Goal: Information Seeking & Learning: Learn about a topic

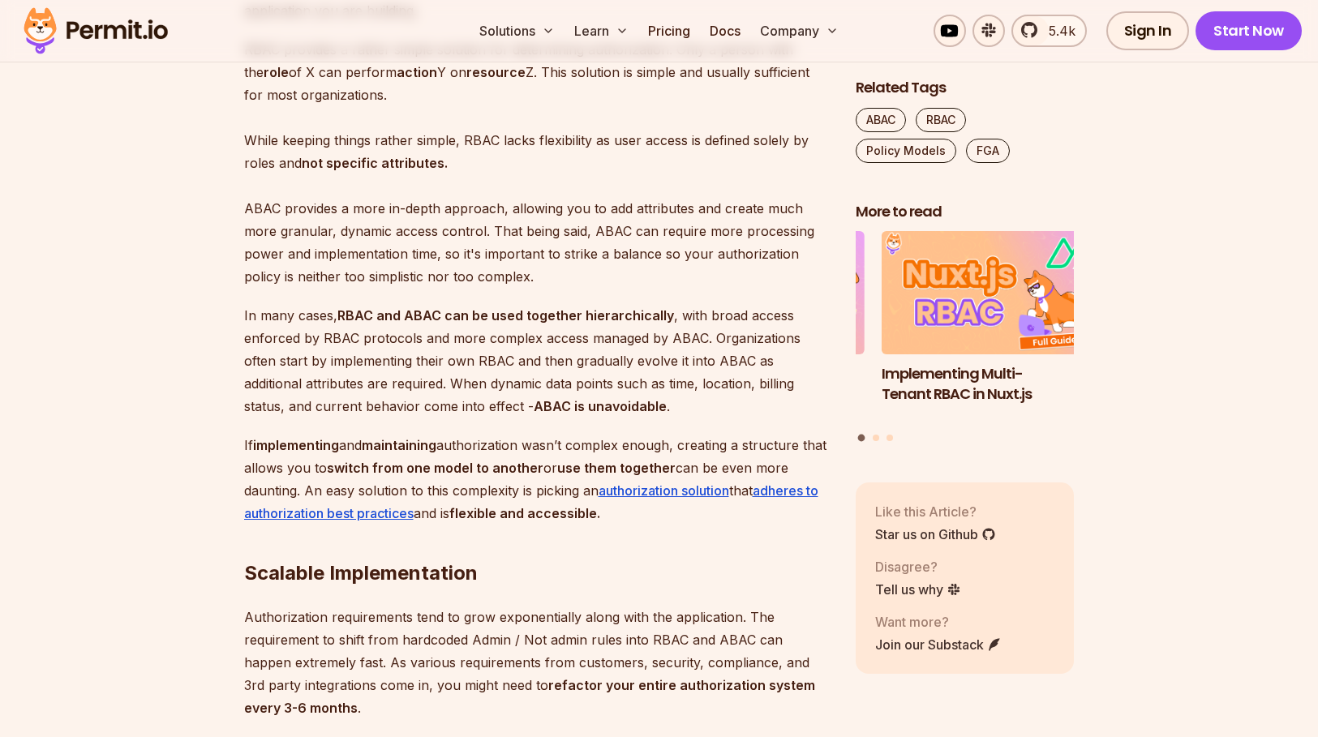
scroll to position [4460, 0]
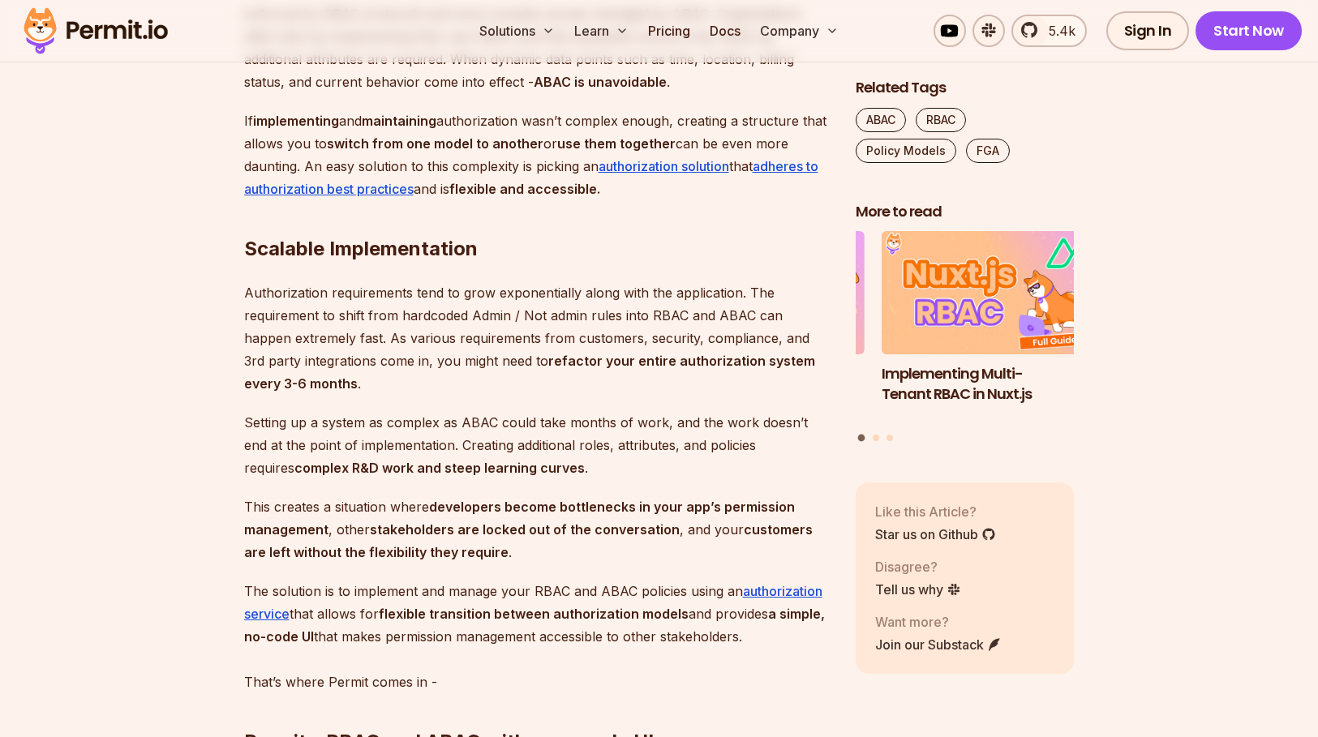
click at [348, 353] on p "Authorization requirements tend to grow exponentially along with the applicatio…" at bounding box center [537, 338] width 586 height 114
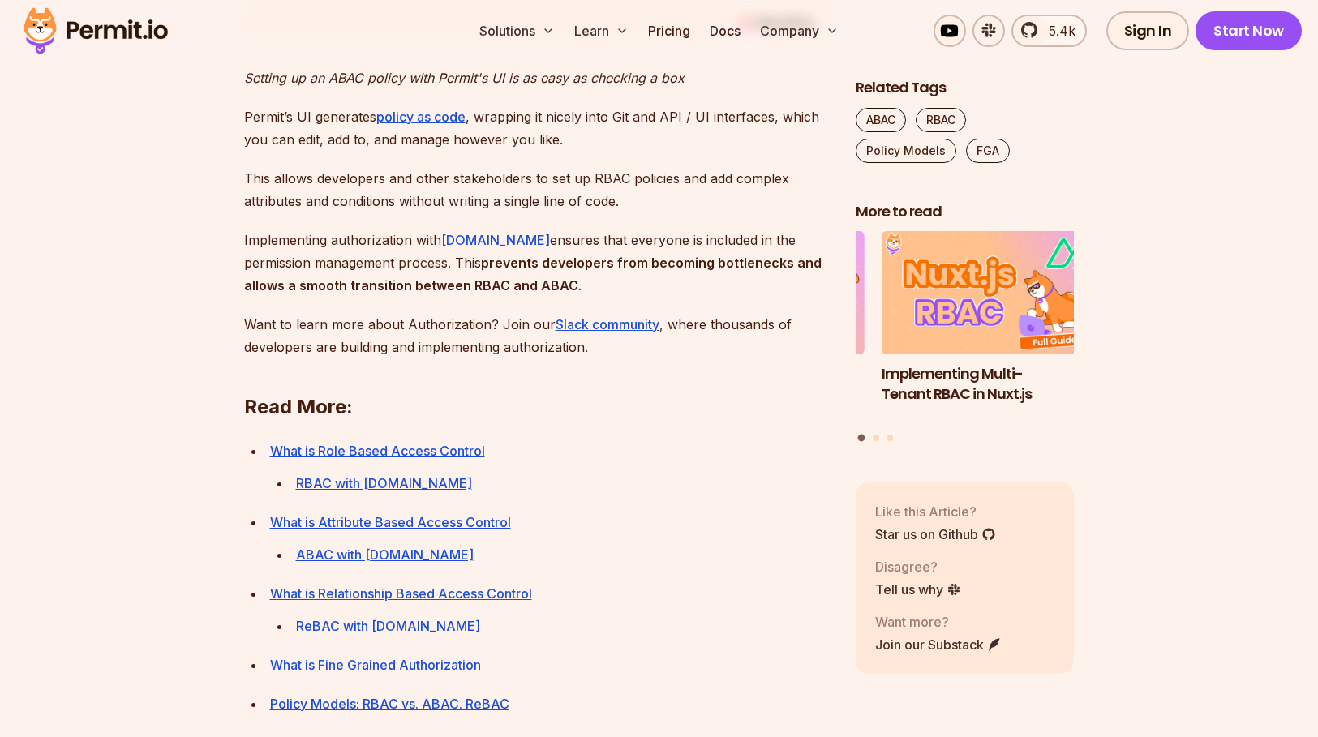
scroll to position [5758, 0]
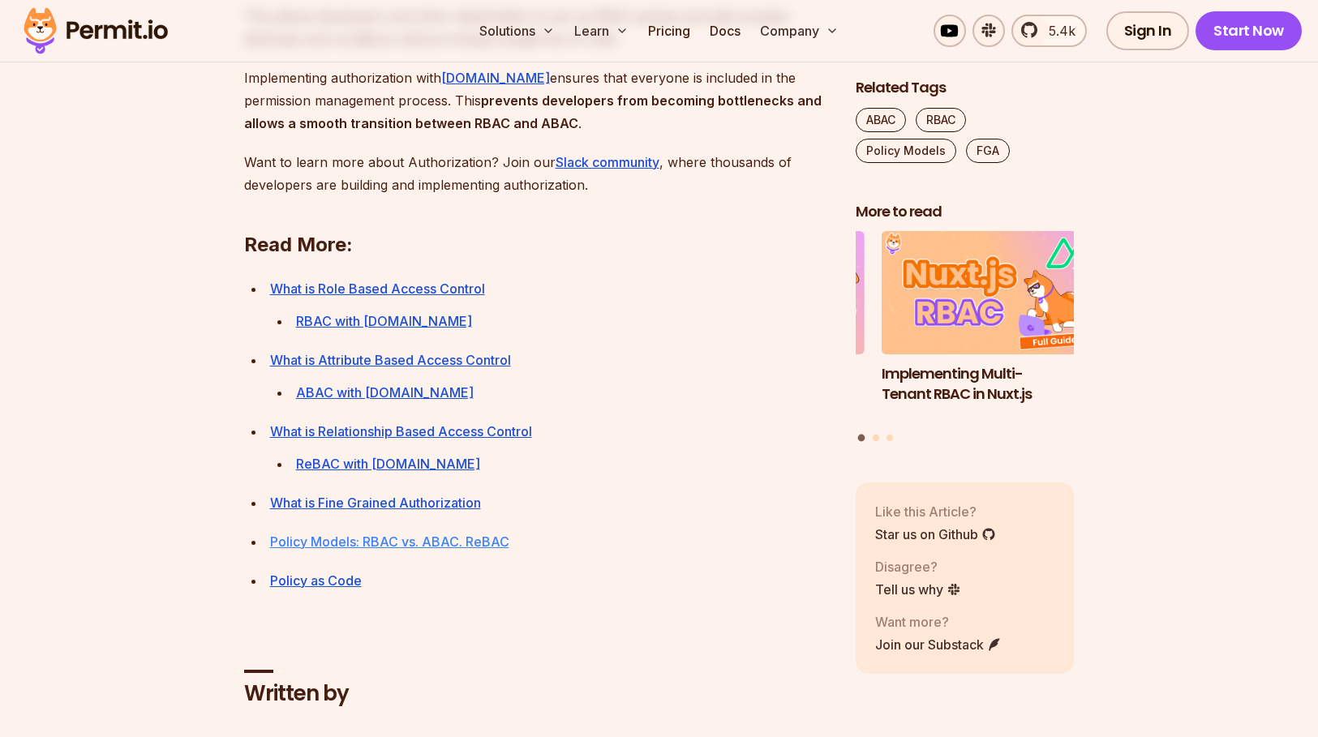
click at [463, 550] on link "Policy Models: RBAC vs. ABAC. ReBAC" at bounding box center [389, 542] width 239 height 16
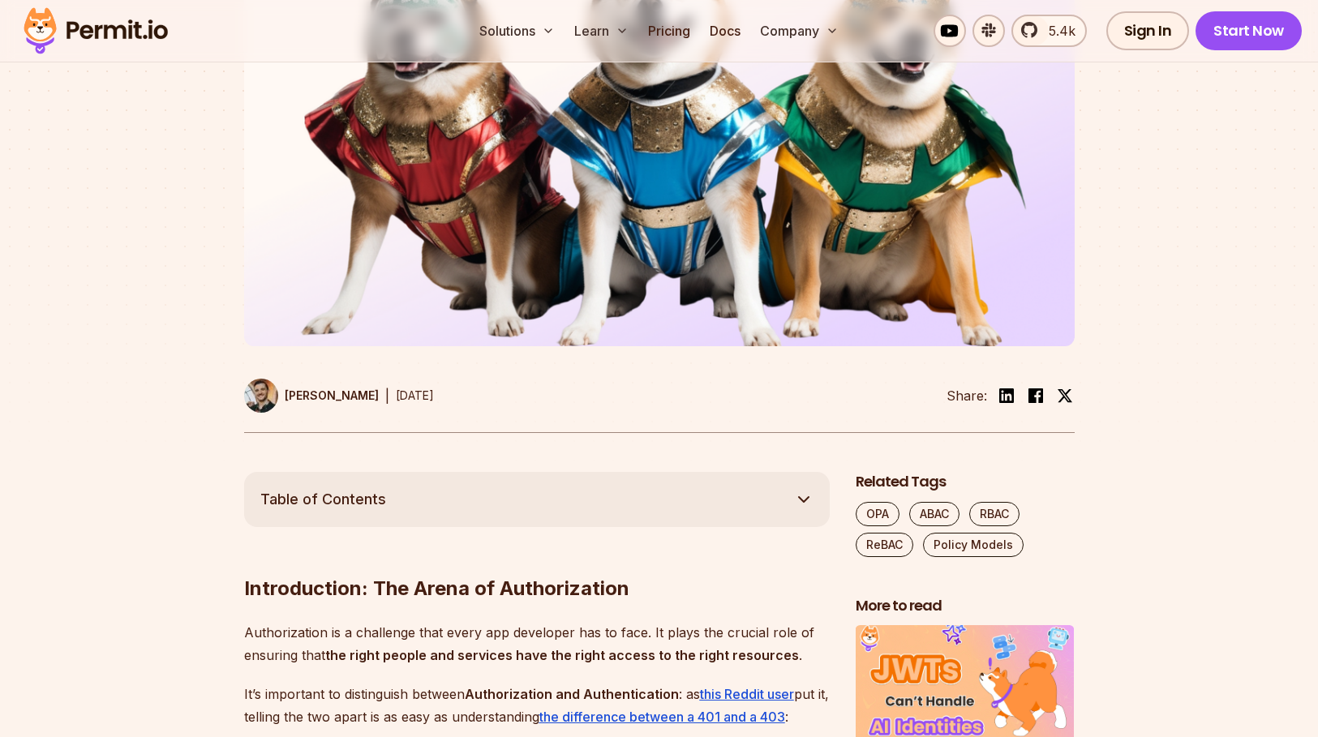
scroll to position [730, 0]
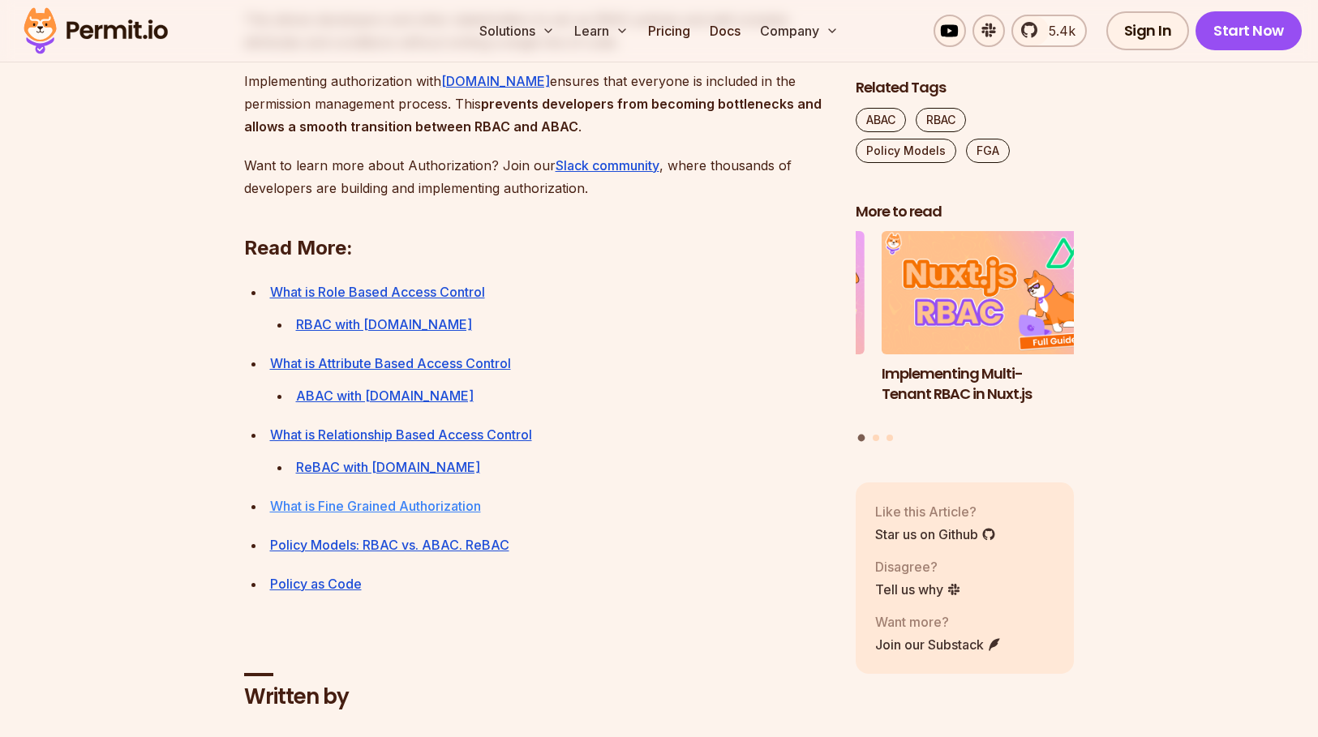
click at [333, 514] on link "What is Fine Grained Authorization" at bounding box center [375, 506] width 211 height 16
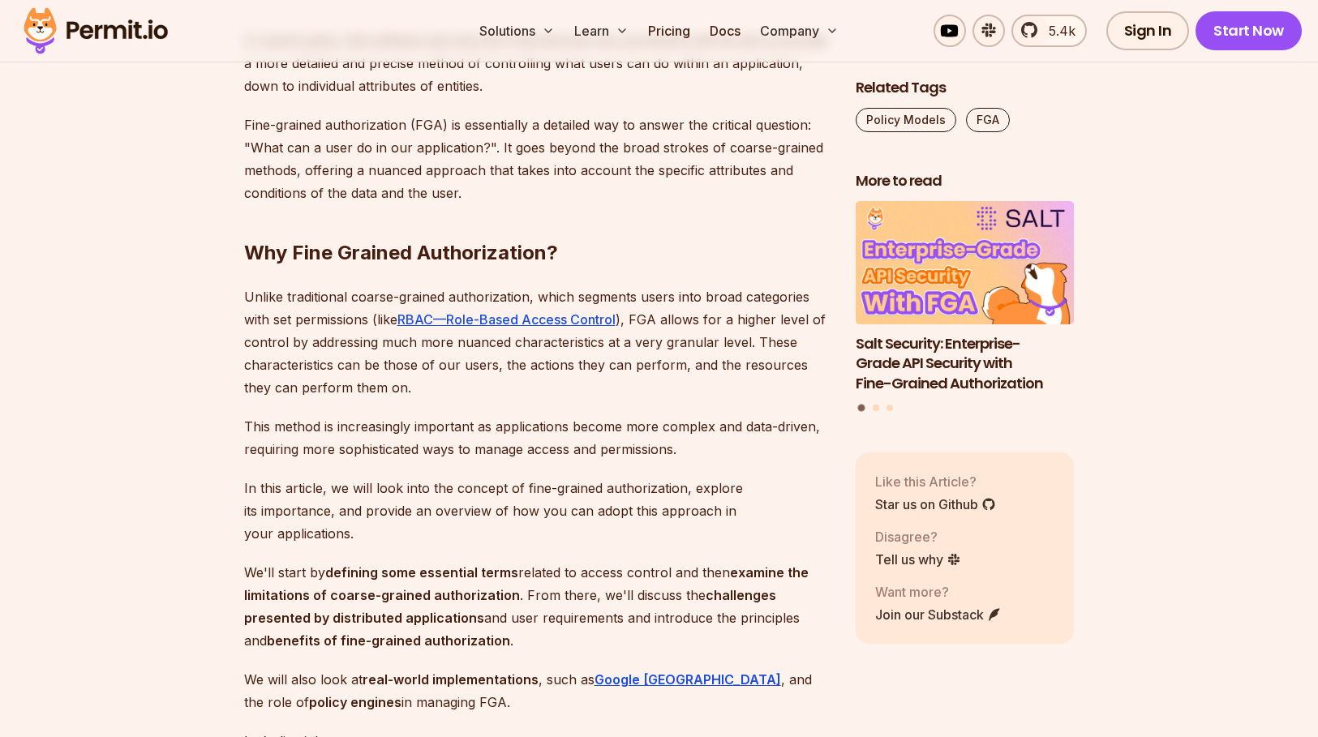
scroll to position [1216, 0]
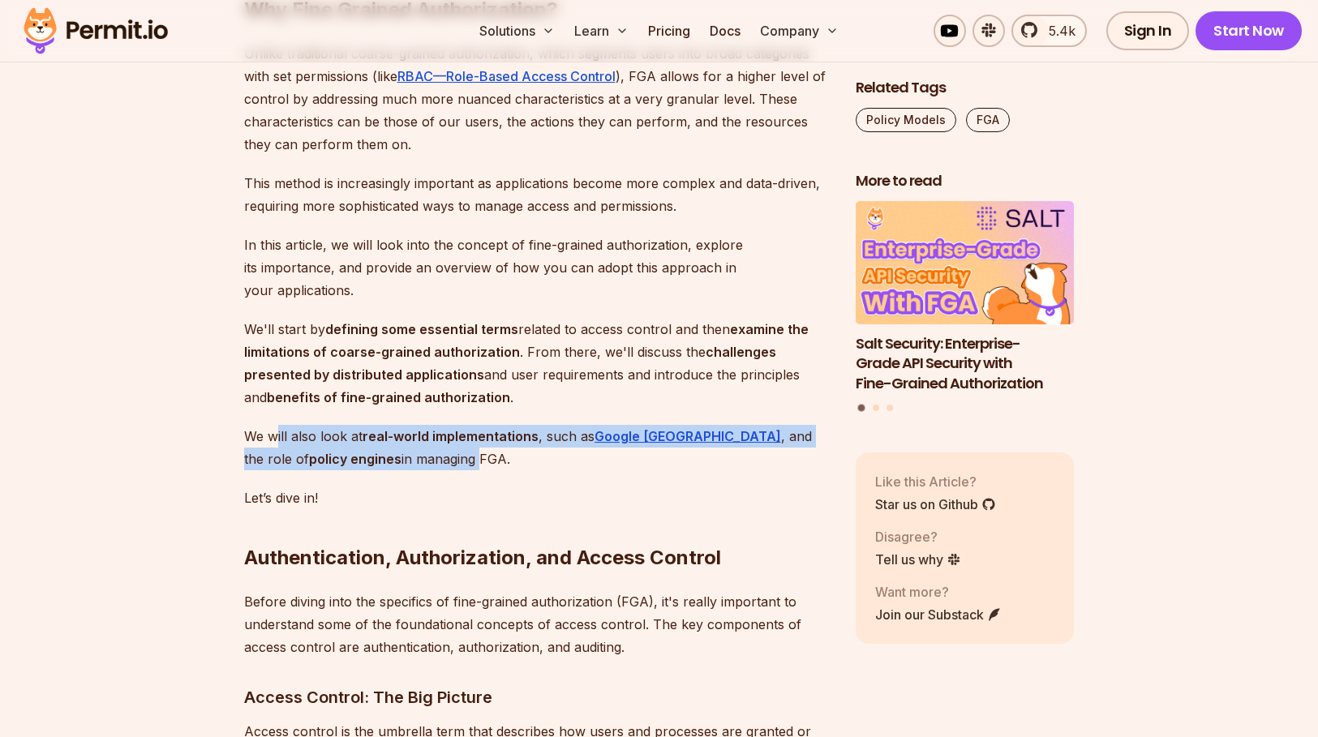
drag, startPoint x: 278, startPoint y: 411, endPoint x: 414, endPoint y: 444, distance: 140.1
click at [414, 444] on p "We will also look at real-world implementations , such as Google Zanzibar , and…" at bounding box center [537, 447] width 586 height 45
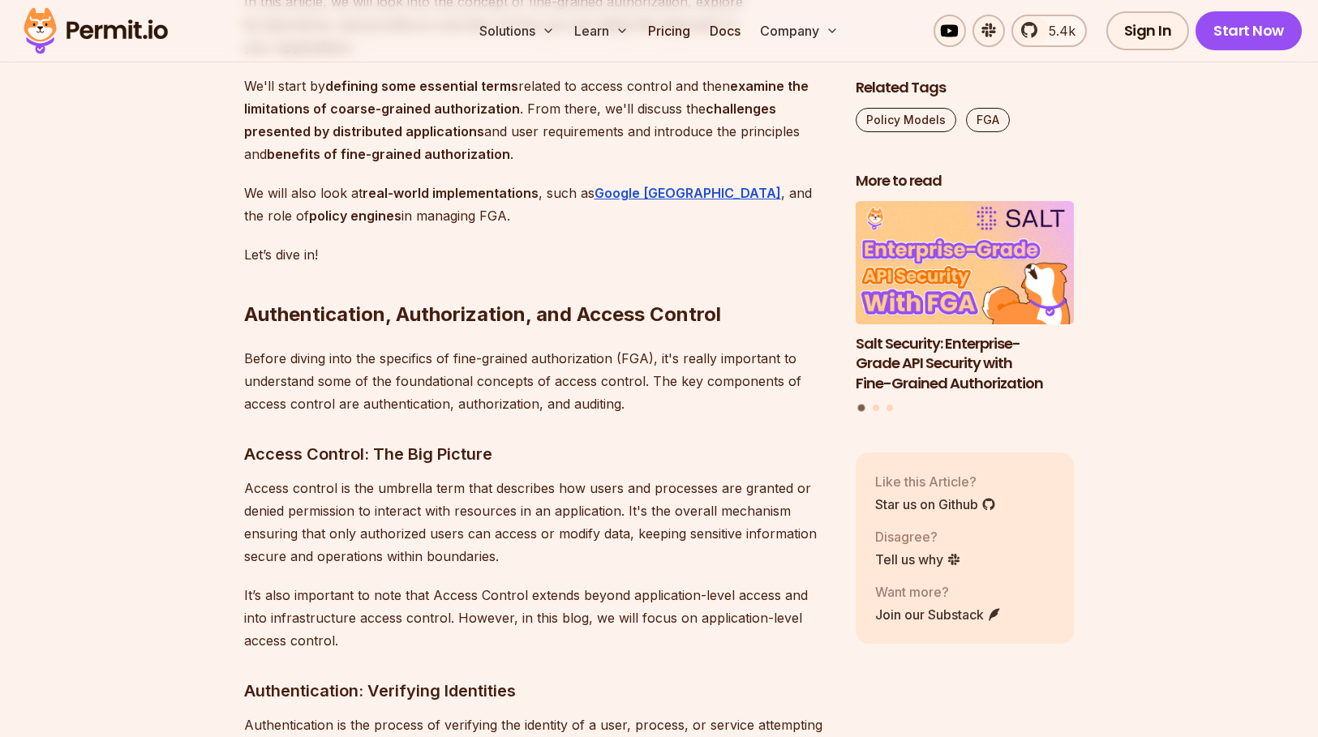
click at [376, 358] on p "Before diving into the specifics of fine-grained authorization (FGA), it's real…" at bounding box center [537, 381] width 586 height 68
drag, startPoint x: 375, startPoint y: 358, endPoint x: 281, endPoint y: 342, distance: 94.5
click at [281, 347] on p "Before diving into the specifics of fine-grained authorization (FGA), it's real…" at bounding box center [537, 381] width 586 height 68
click at [264, 347] on p "Before diving into the specifics of fine-grained authorization (FGA), it's real…" at bounding box center [537, 381] width 586 height 68
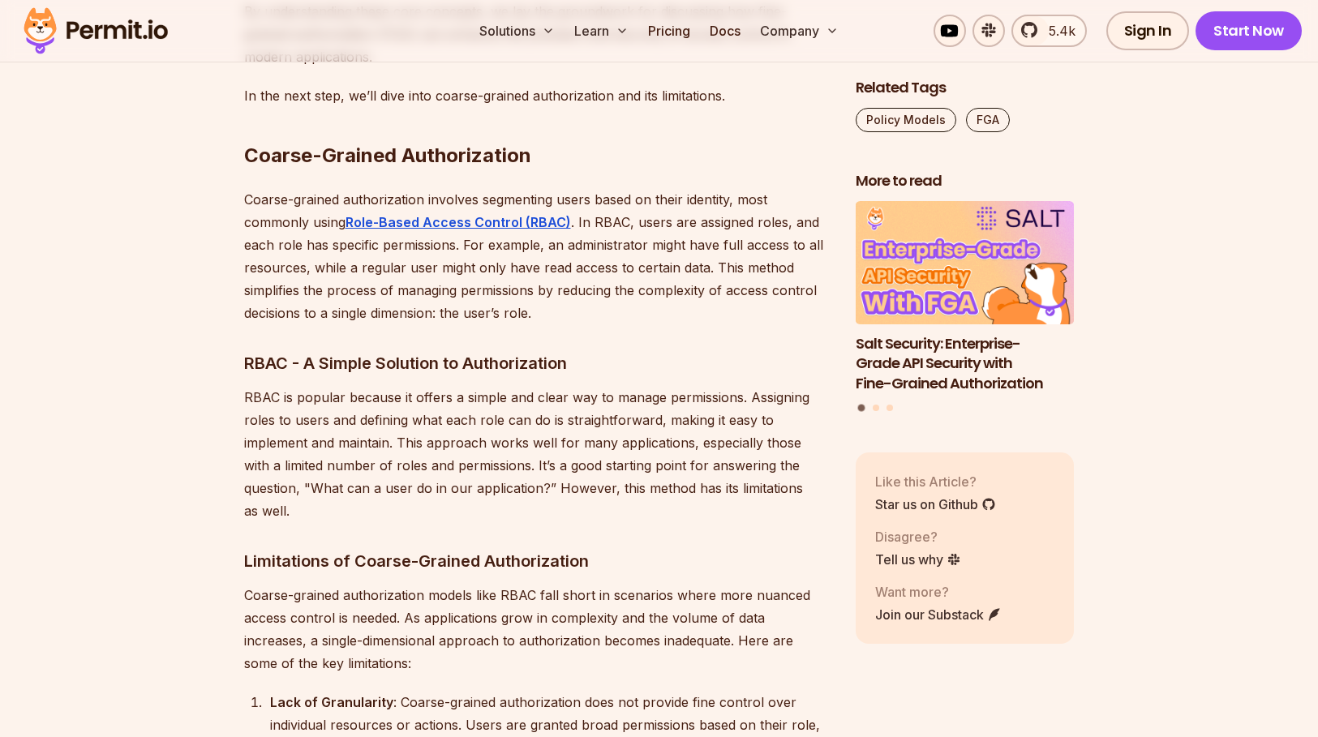
scroll to position [2920, 0]
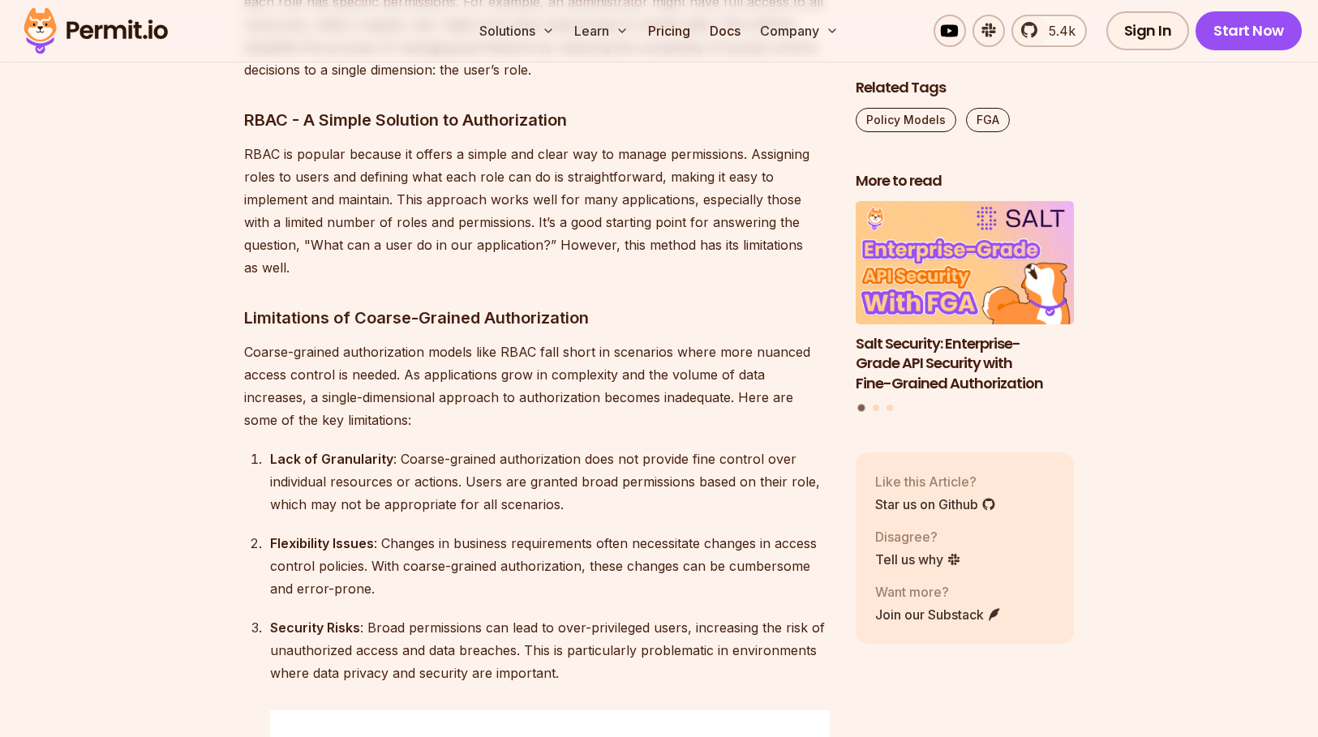
click at [322, 451] on strong "Lack of Granularity" at bounding box center [331, 459] width 123 height 16
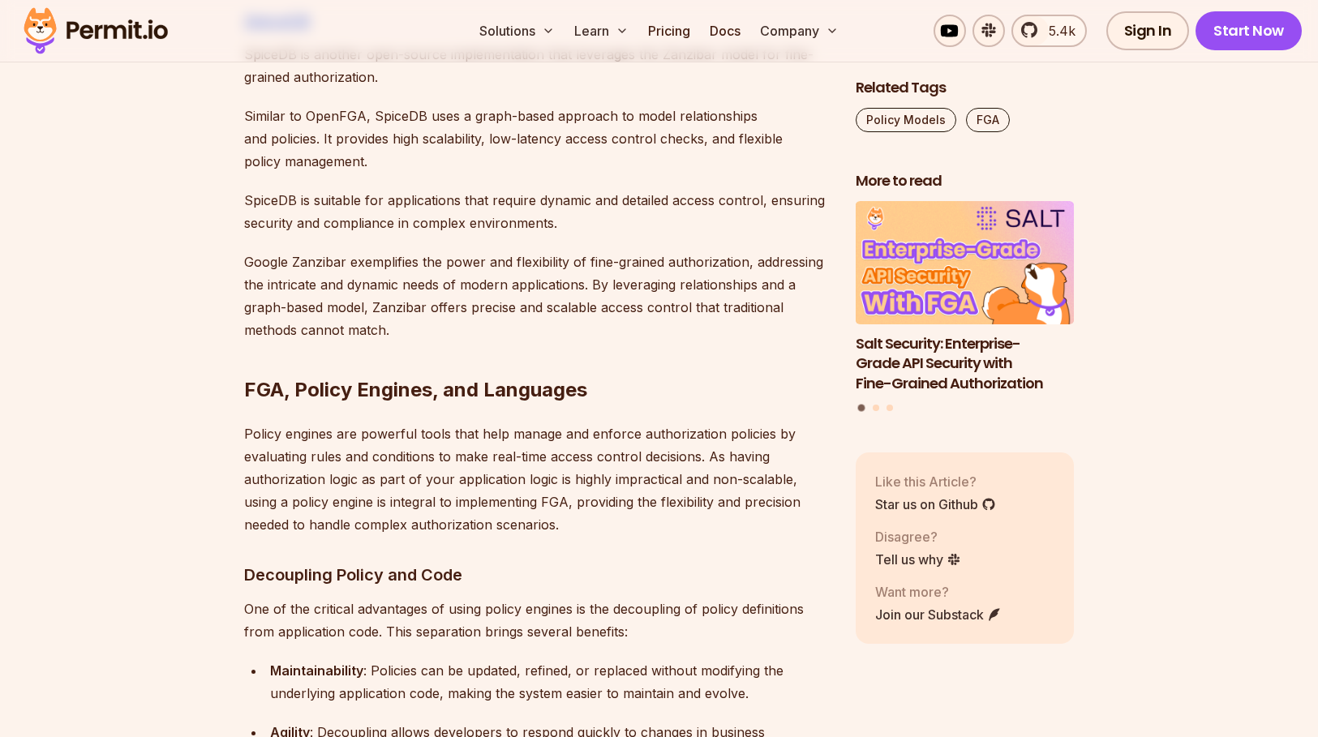
scroll to position [8921, 0]
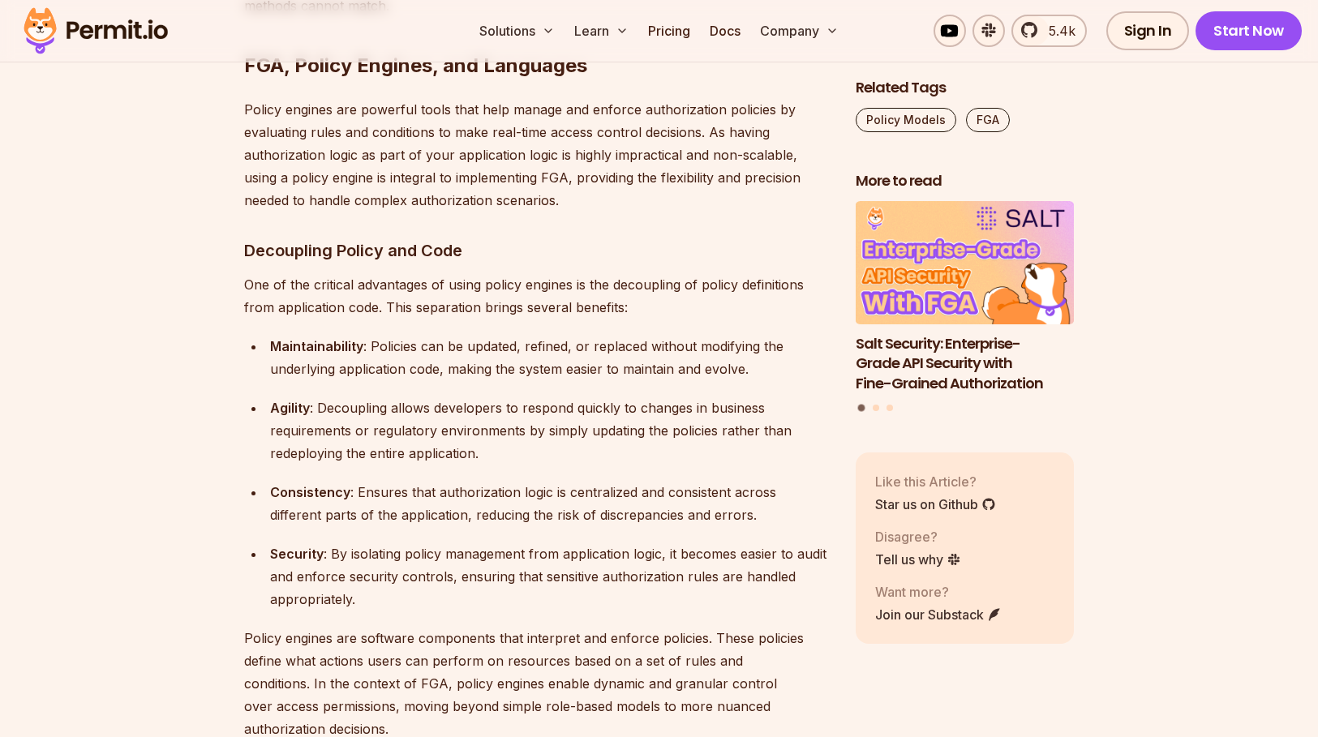
click at [522, 273] on p "One of the critical advantages of using policy engines is the decoupling of pol…" at bounding box center [537, 295] width 586 height 45
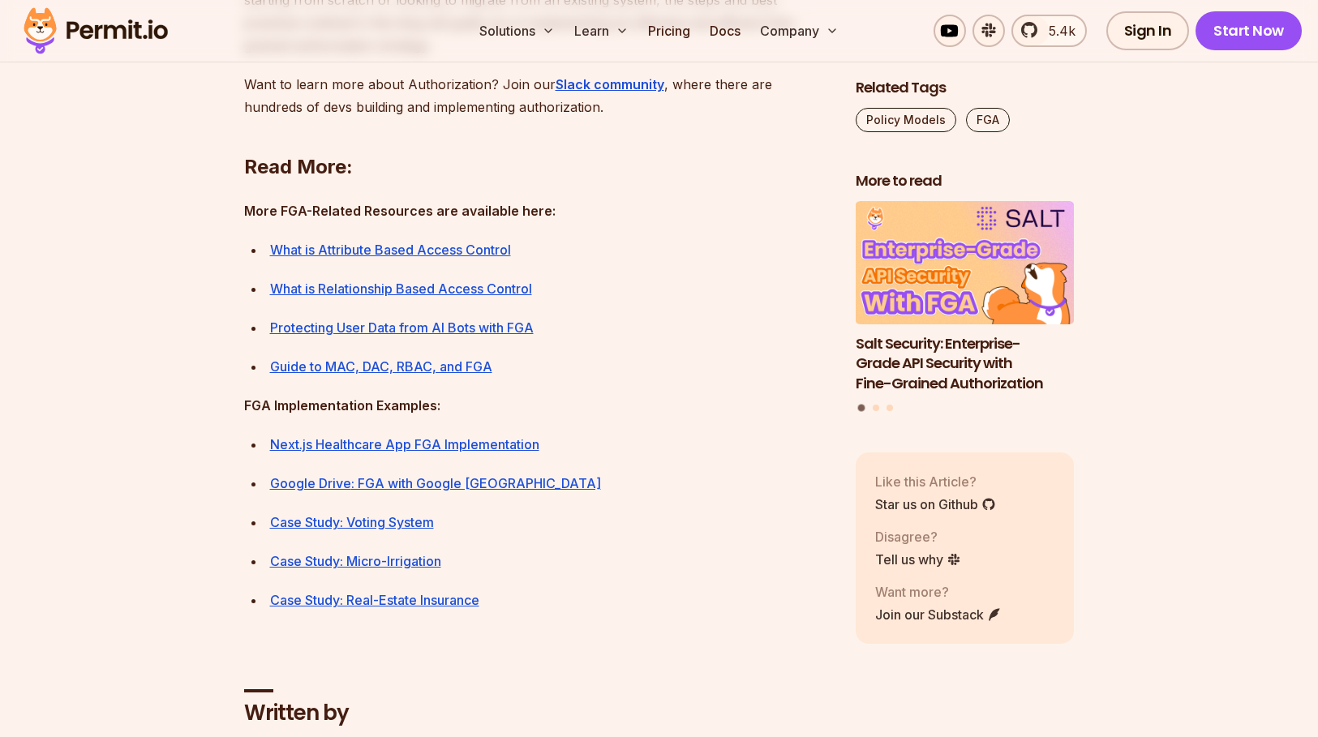
scroll to position [14273, 0]
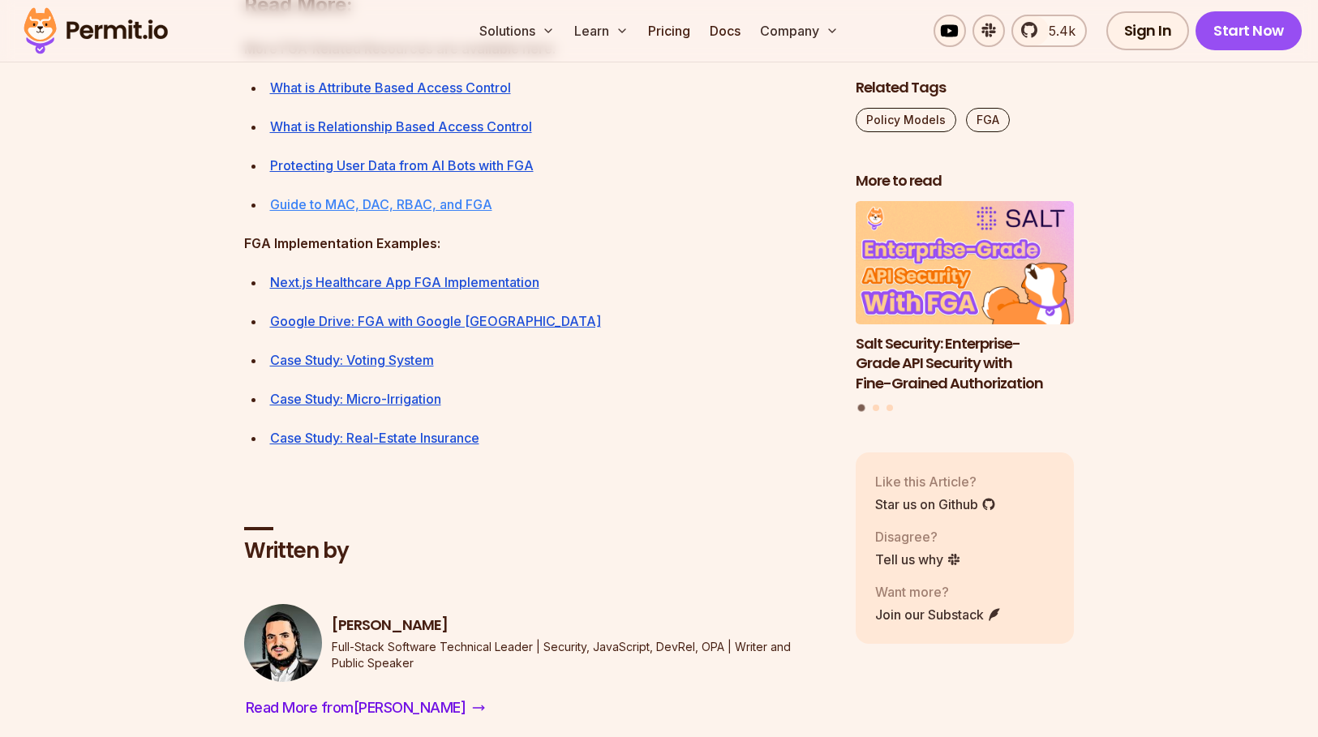
click at [464, 212] on link "Guide to MAC, DAC, RBAC, and FGA" at bounding box center [381, 204] width 222 height 16
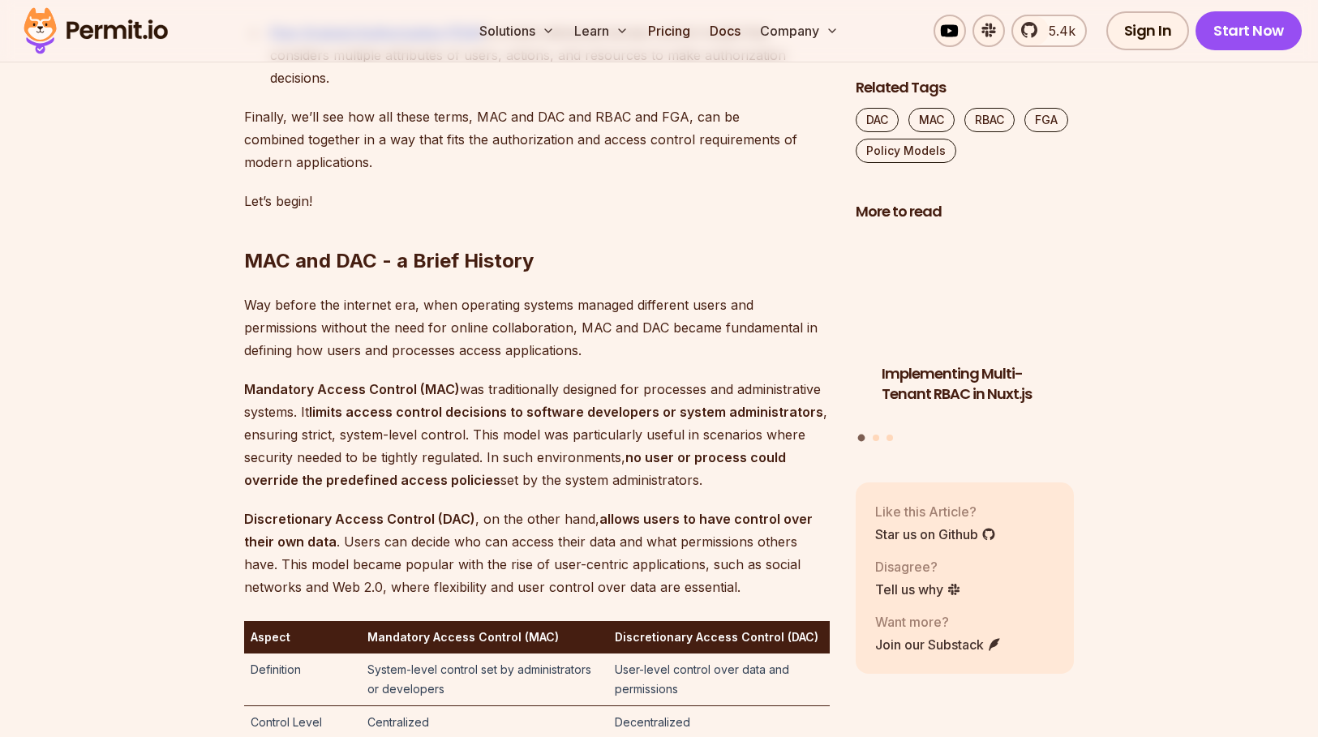
scroll to position [1784, 0]
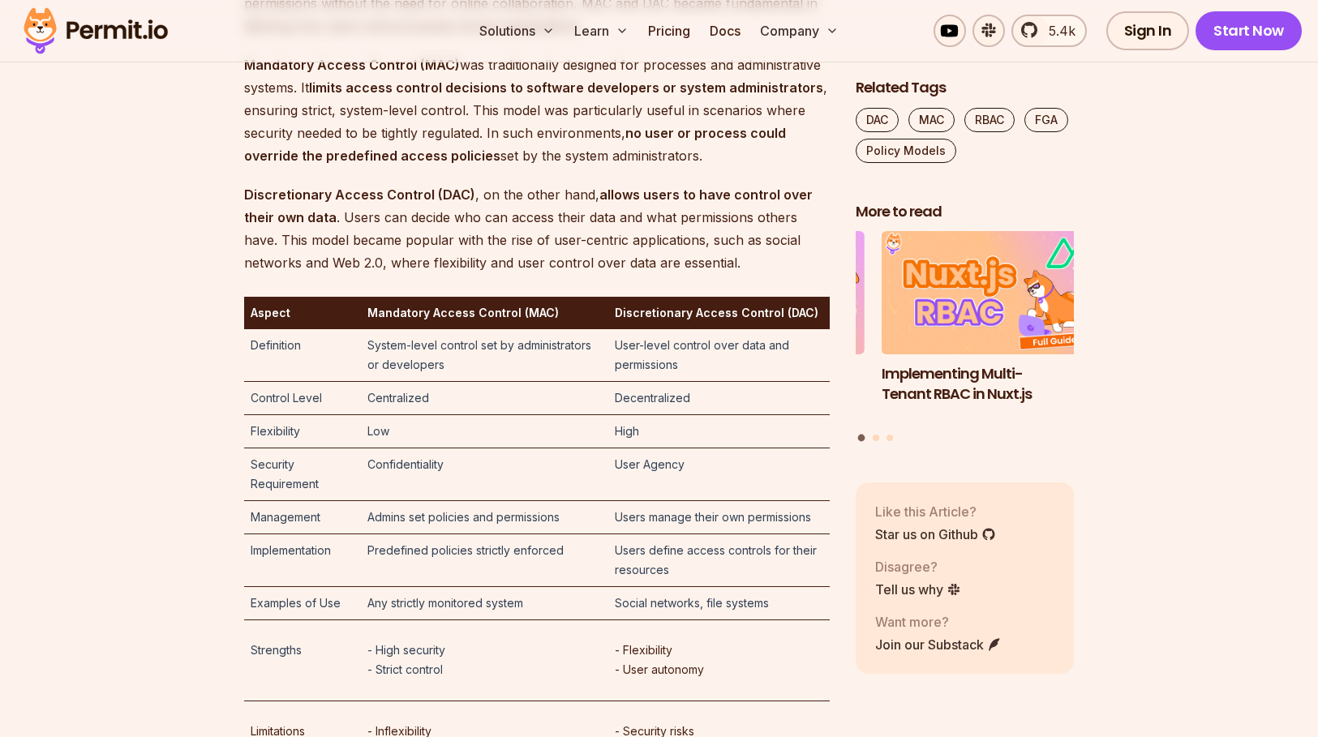
click at [508, 414] on td "Low" at bounding box center [484, 430] width 247 height 33
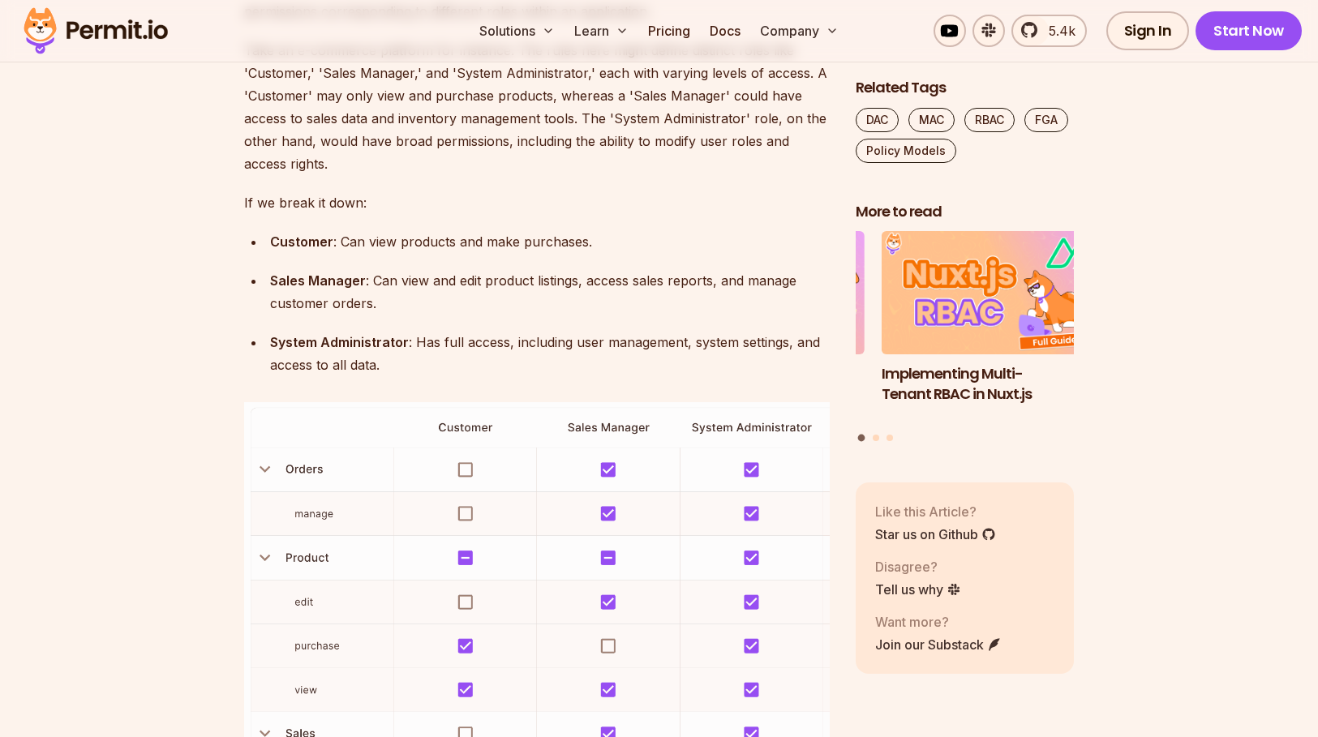
scroll to position [3568, 0]
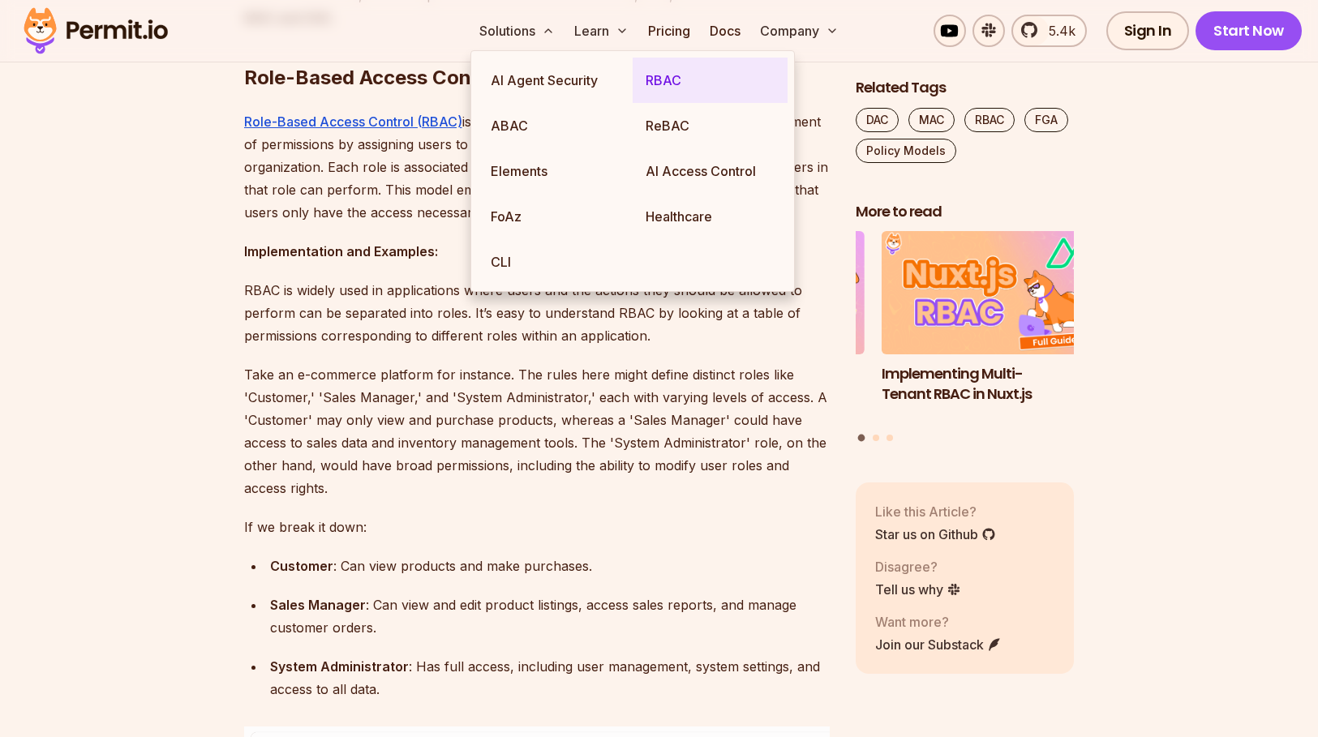
click at [656, 84] on link "RBAC" at bounding box center [710, 80] width 155 height 45
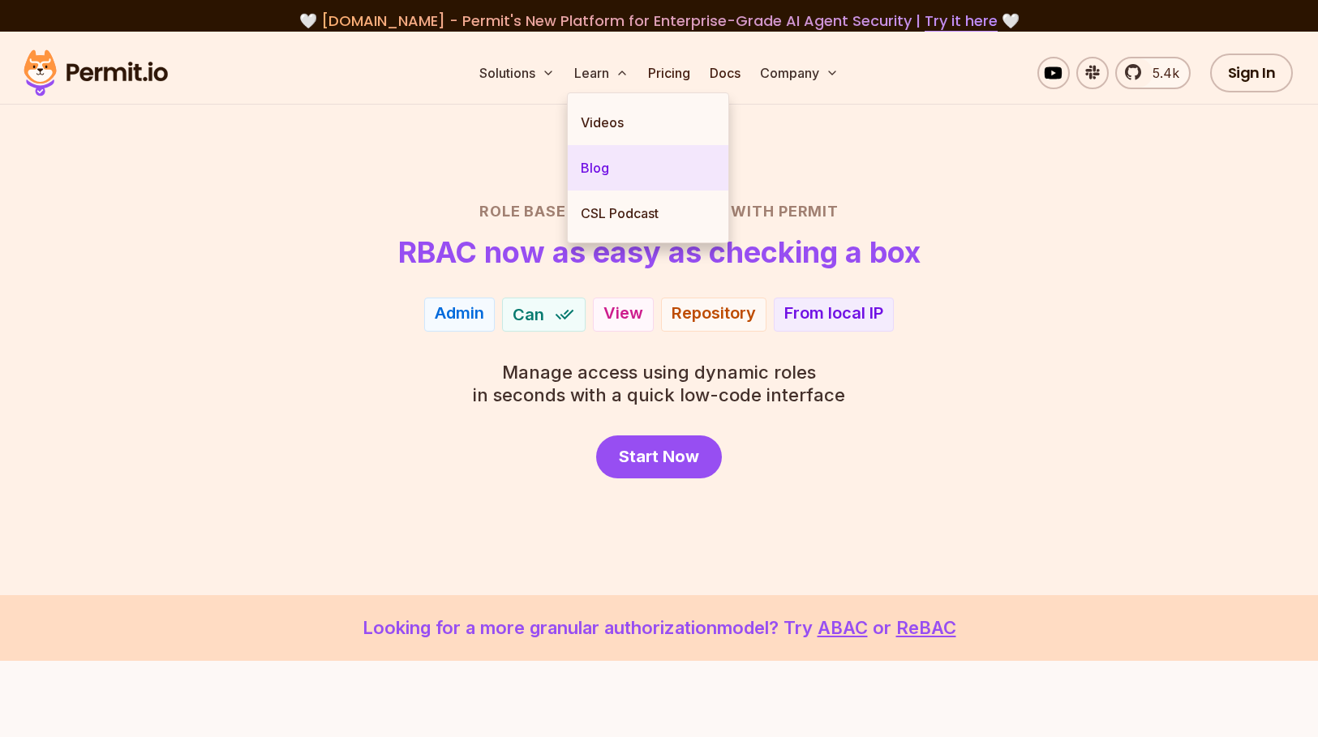
click at [601, 172] on link "Blog" at bounding box center [648, 167] width 161 height 45
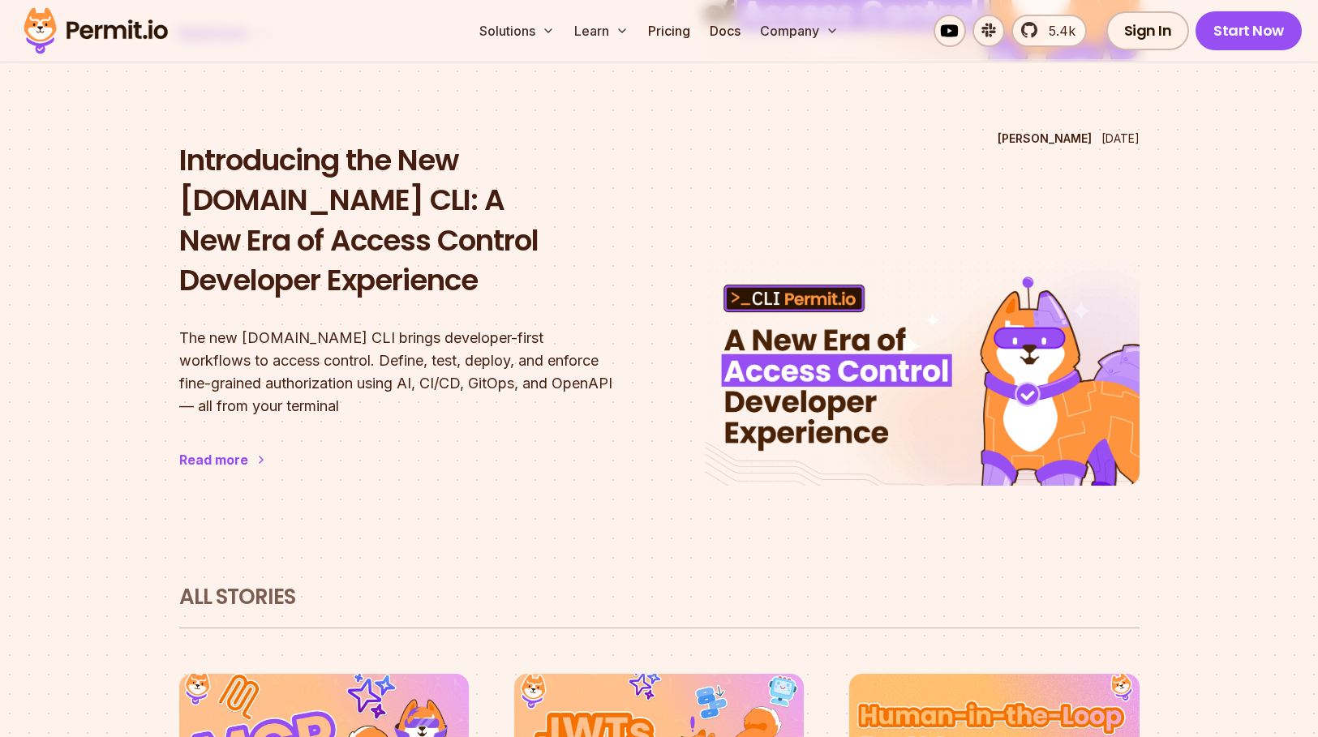
scroll to position [162, 0]
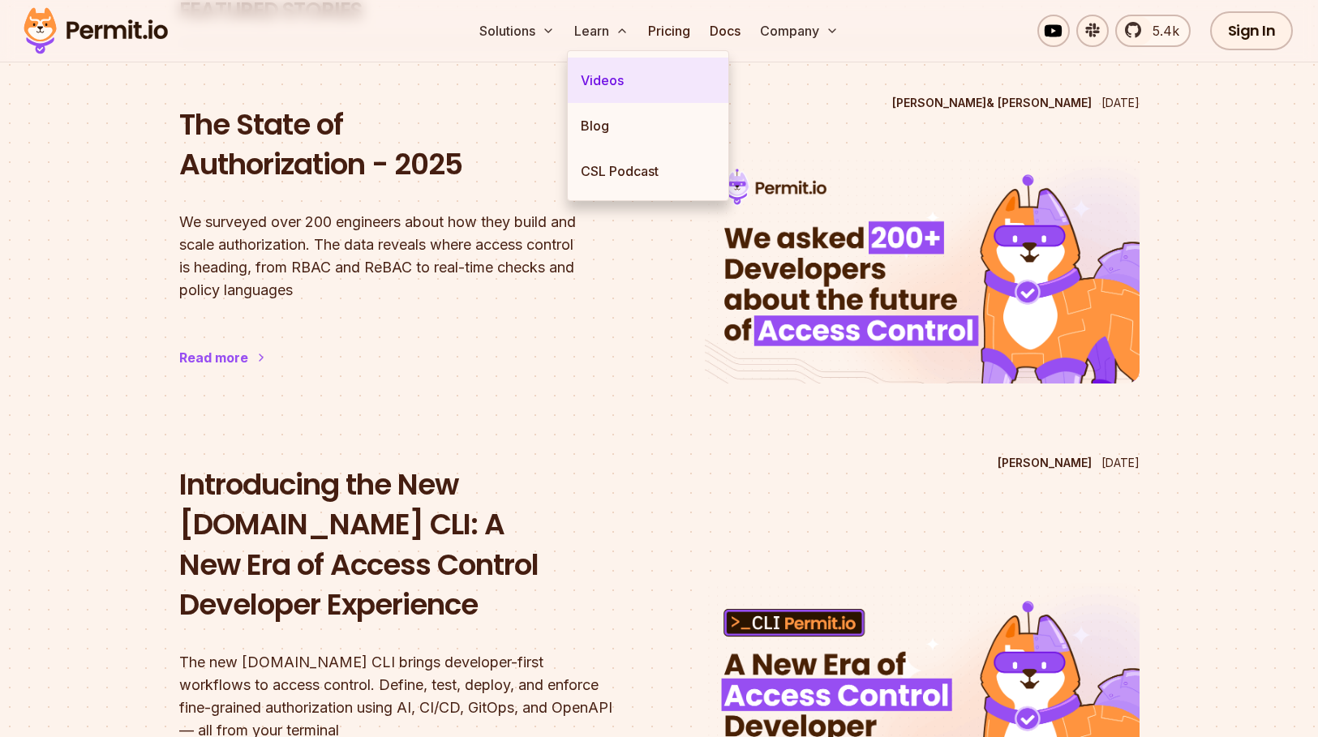
click at [596, 84] on link "Videos" at bounding box center [648, 80] width 161 height 45
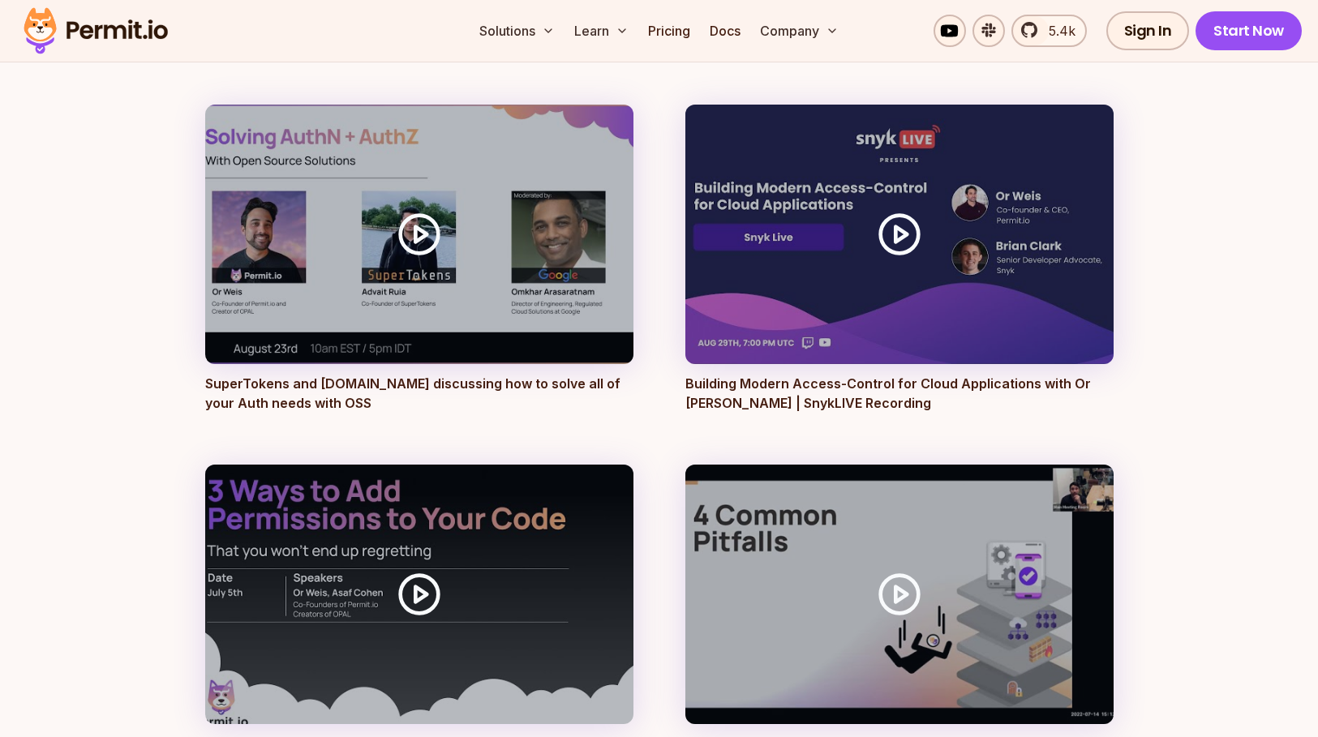
scroll to position [3325, 0]
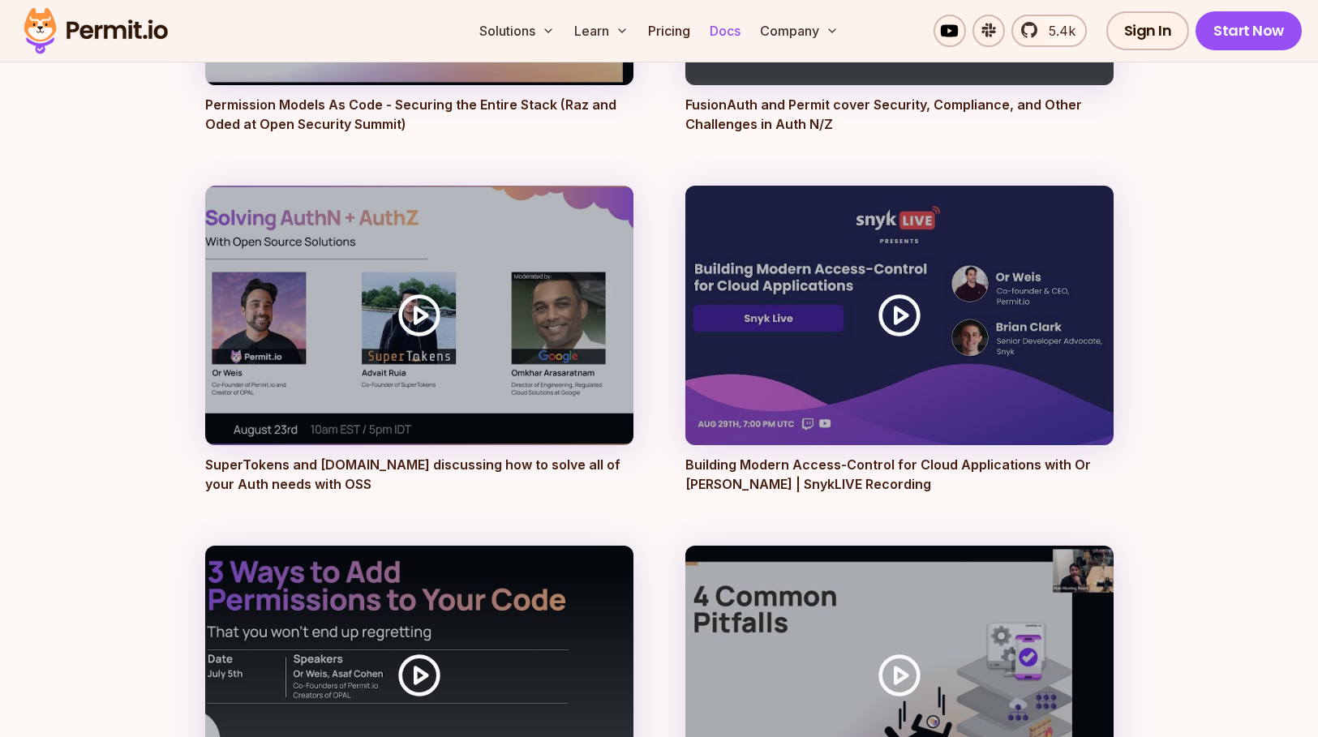
click at [744, 32] on link "Docs" at bounding box center [725, 31] width 44 height 32
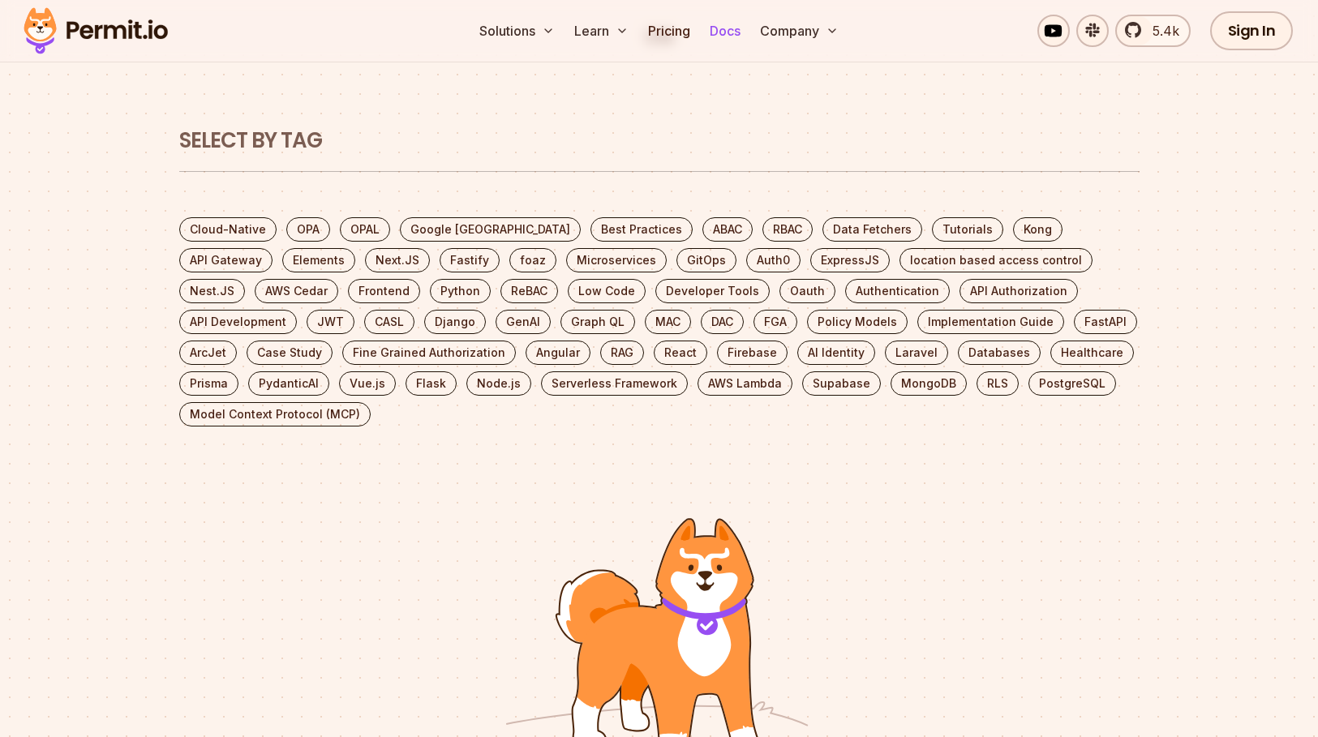
scroll to position [162, 0]
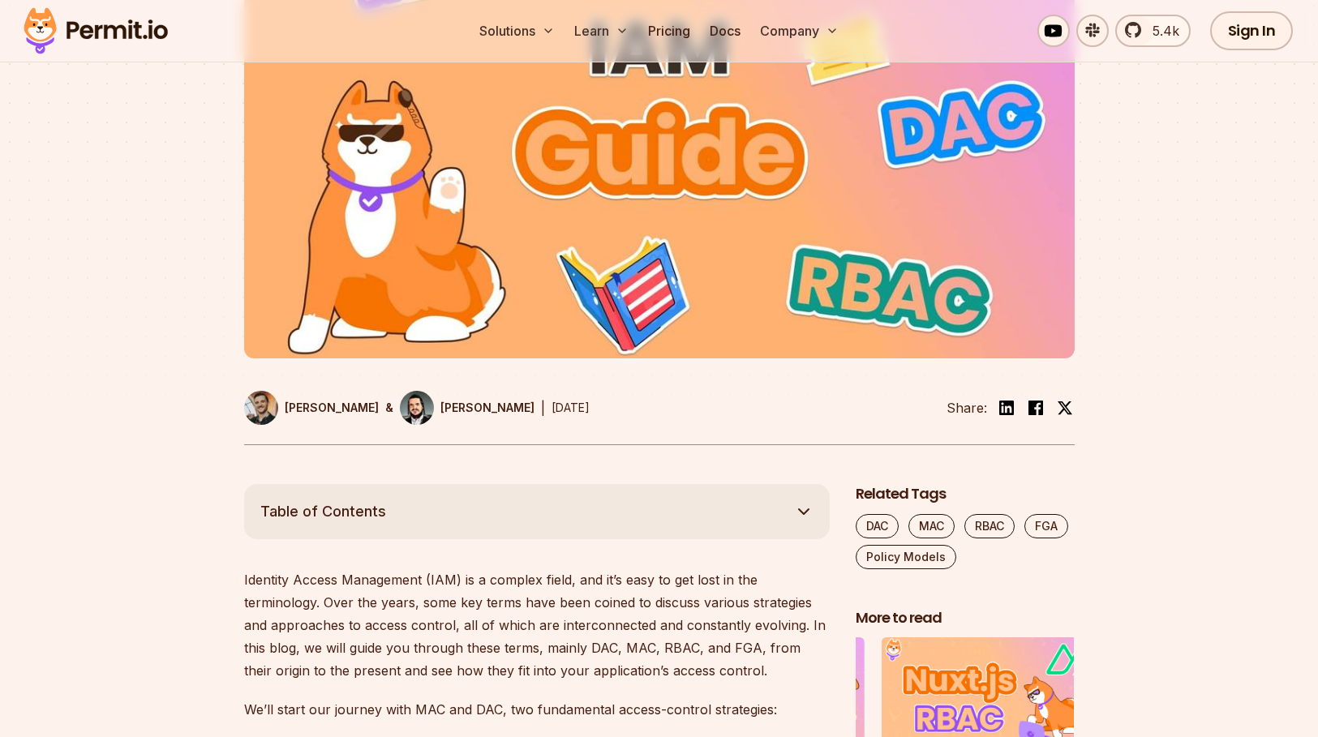
scroll to position [231, 0]
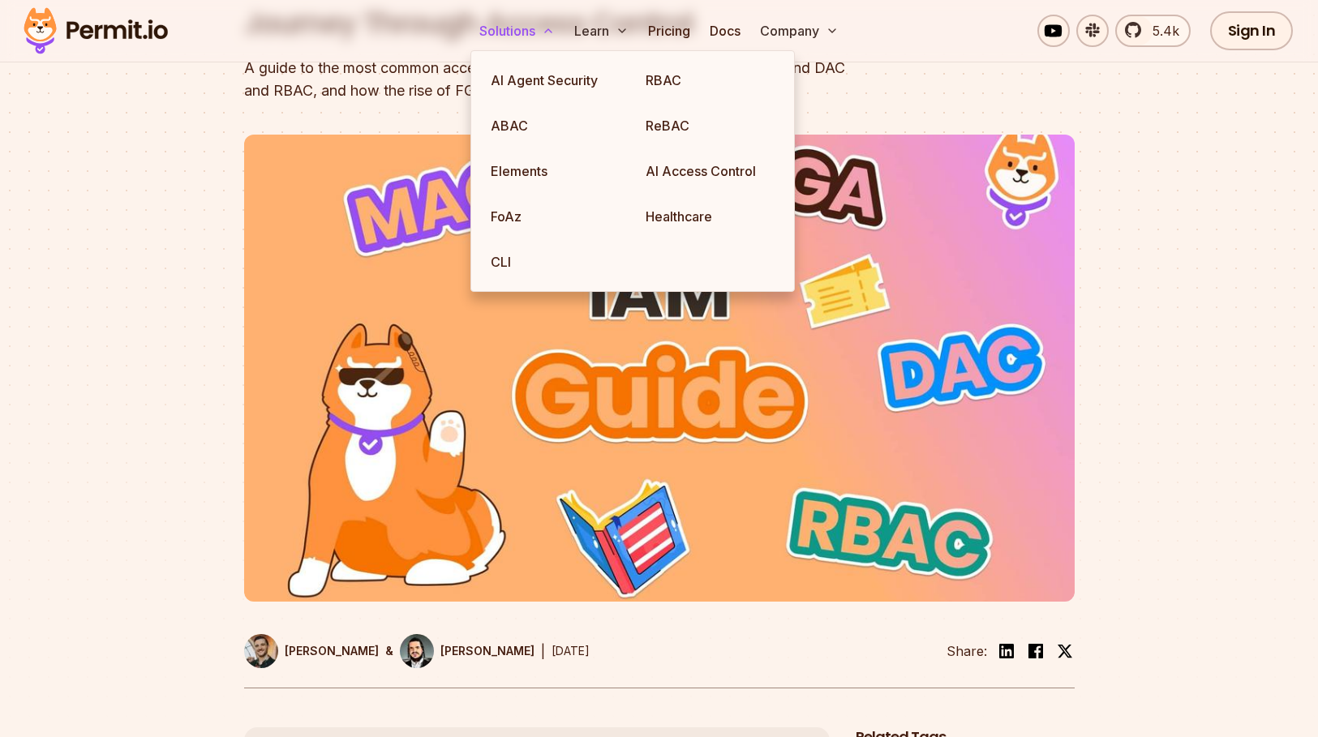
click at [516, 26] on button "Solutions" at bounding box center [517, 31] width 88 height 32
click at [521, 127] on link "ABAC" at bounding box center [555, 125] width 155 height 45
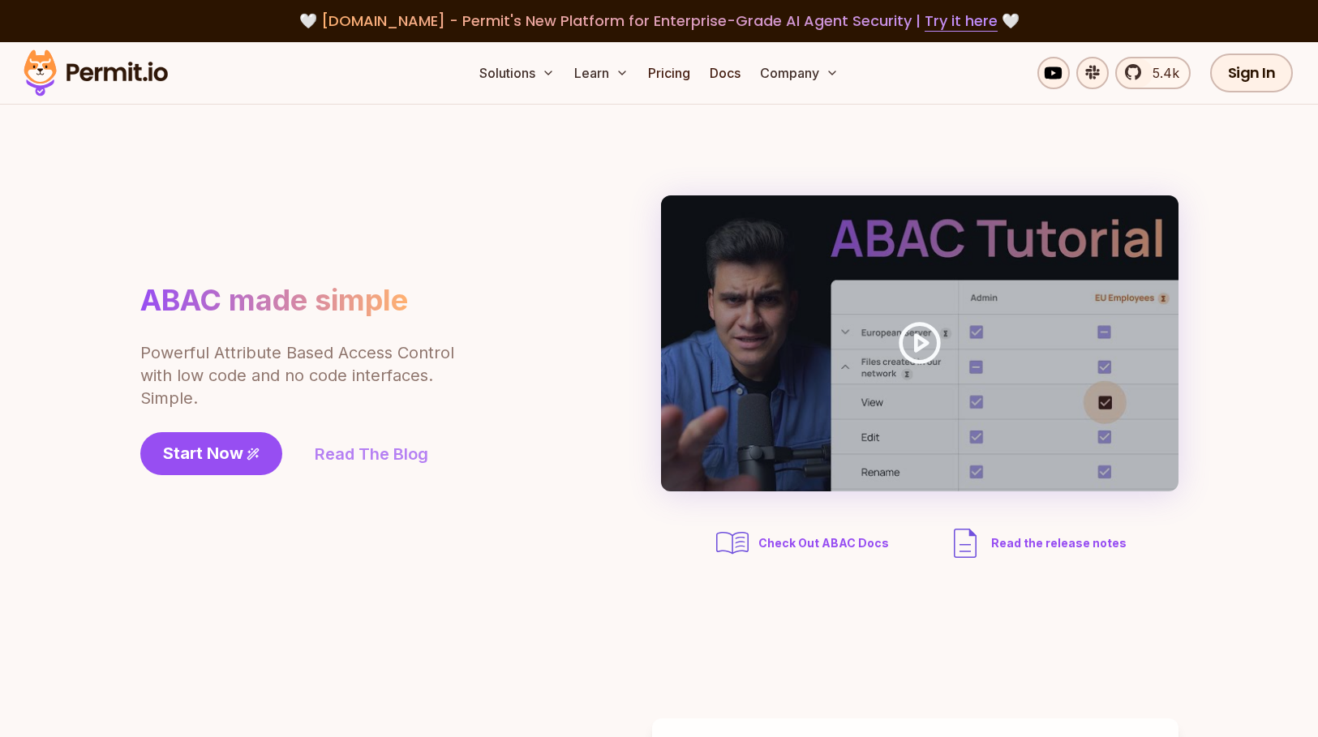
click at [358, 451] on link "Read The Blog" at bounding box center [372, 454] width 114 height 23
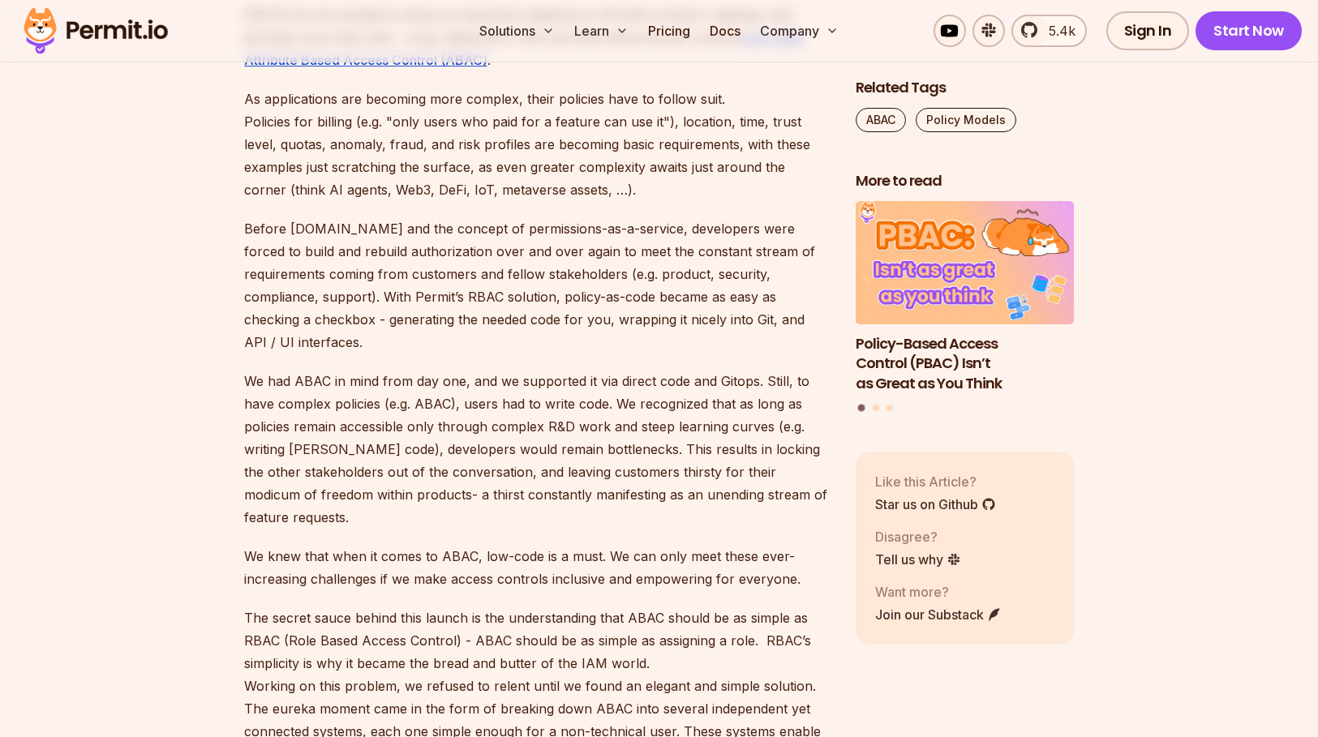
scroll to position [1054, 0]
